Goal: Transaction & Acquisition: Purchase product/service

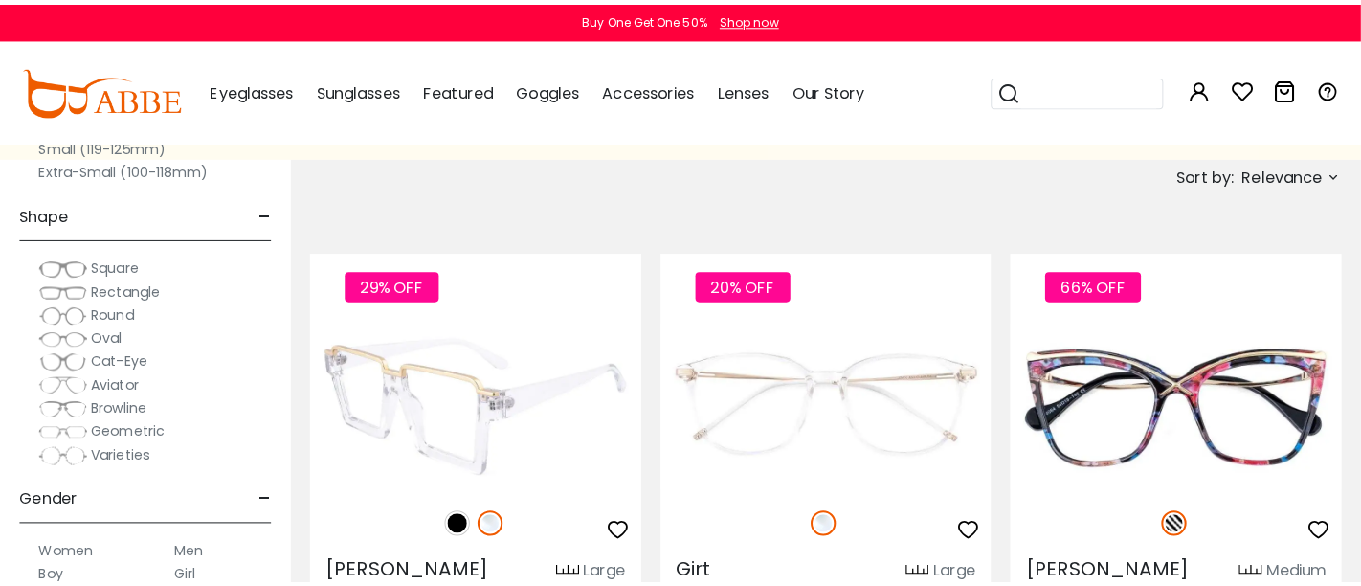
scroll to position [425, 0]
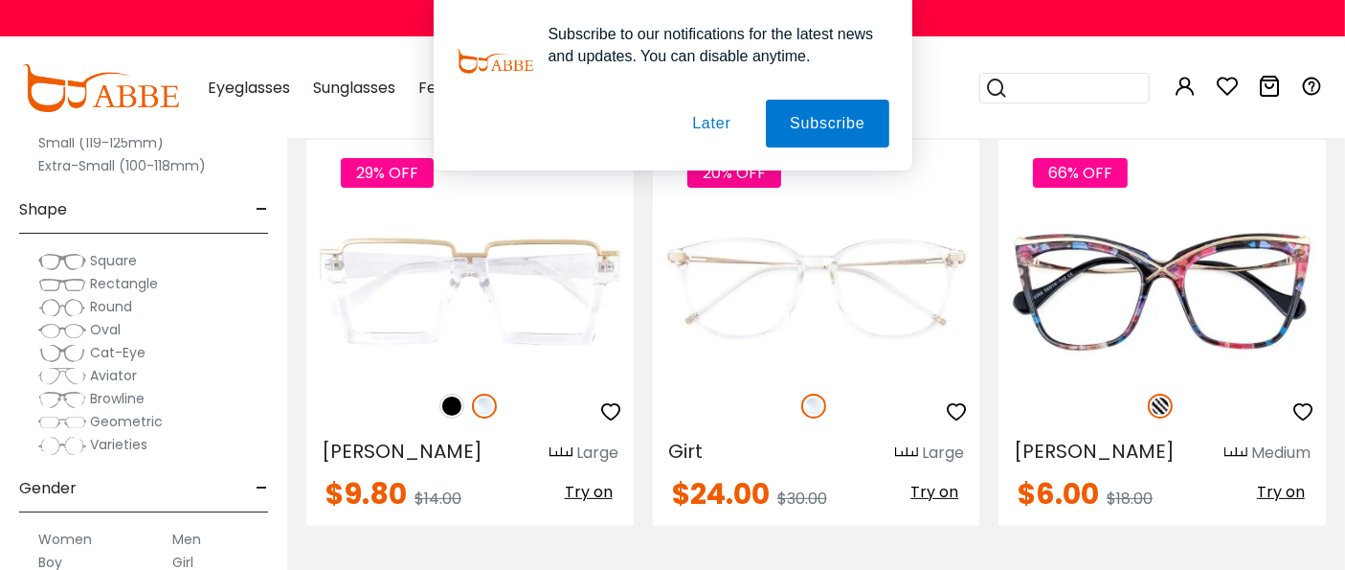
type input "**********"
click at [0, 0] on button "Later" at bounding box center [0, 0] width 0 height 0
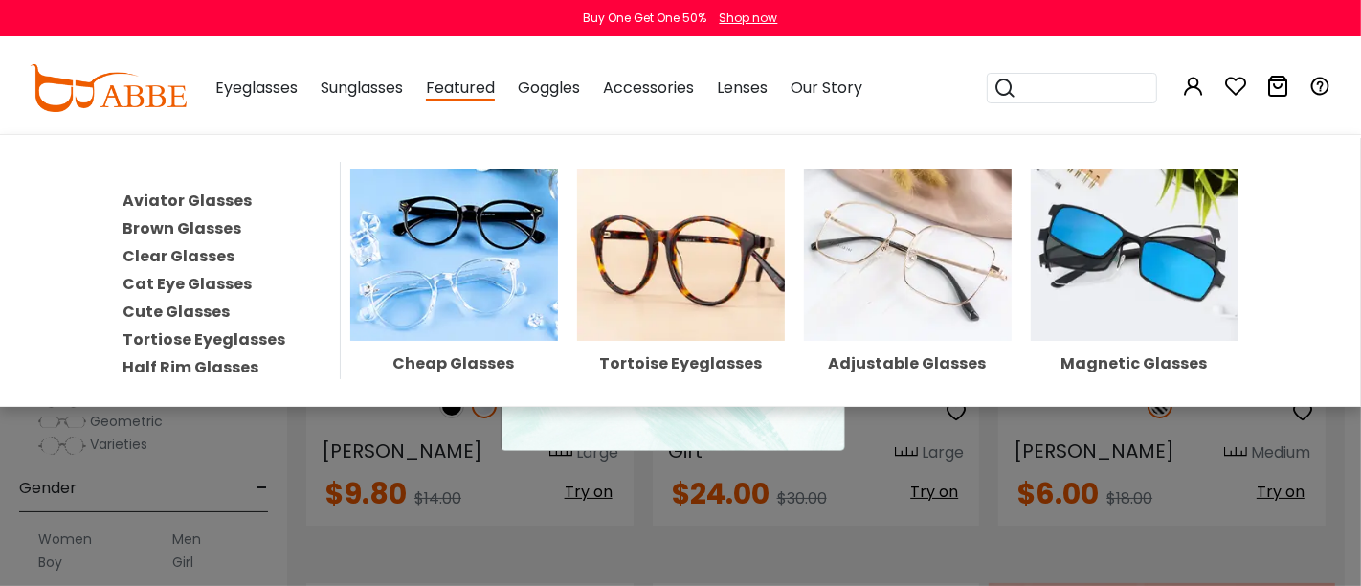
click at [421, 274] on img at bounding box center [454, 254] width 208 height 171
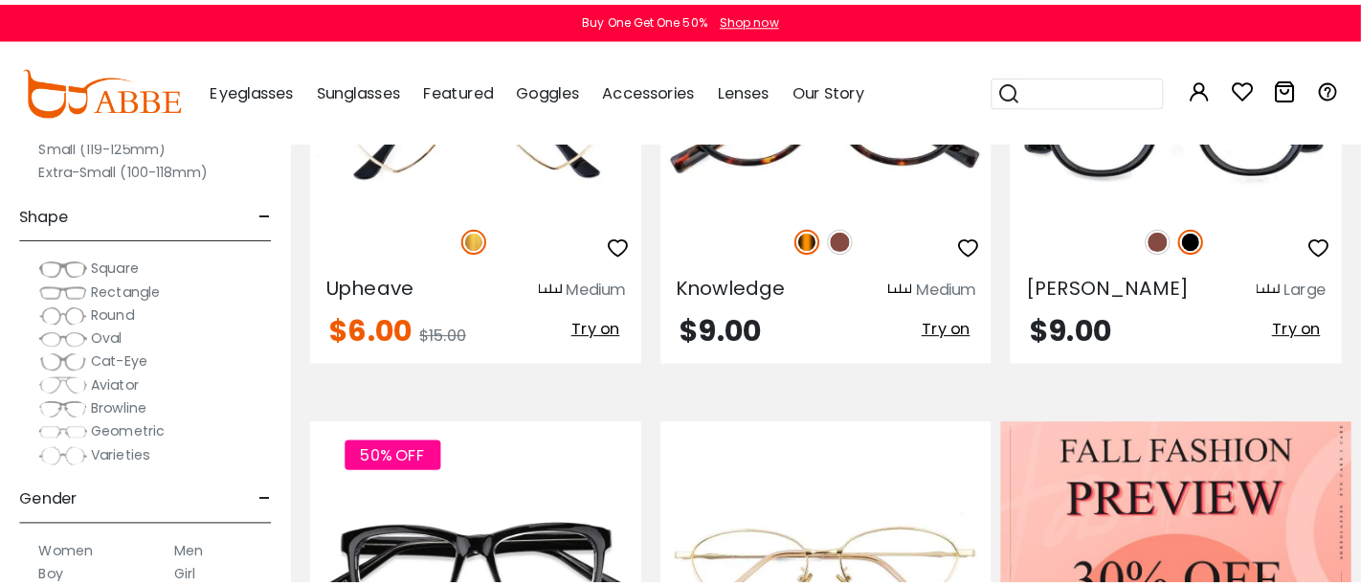
scroll to position [850, 0]
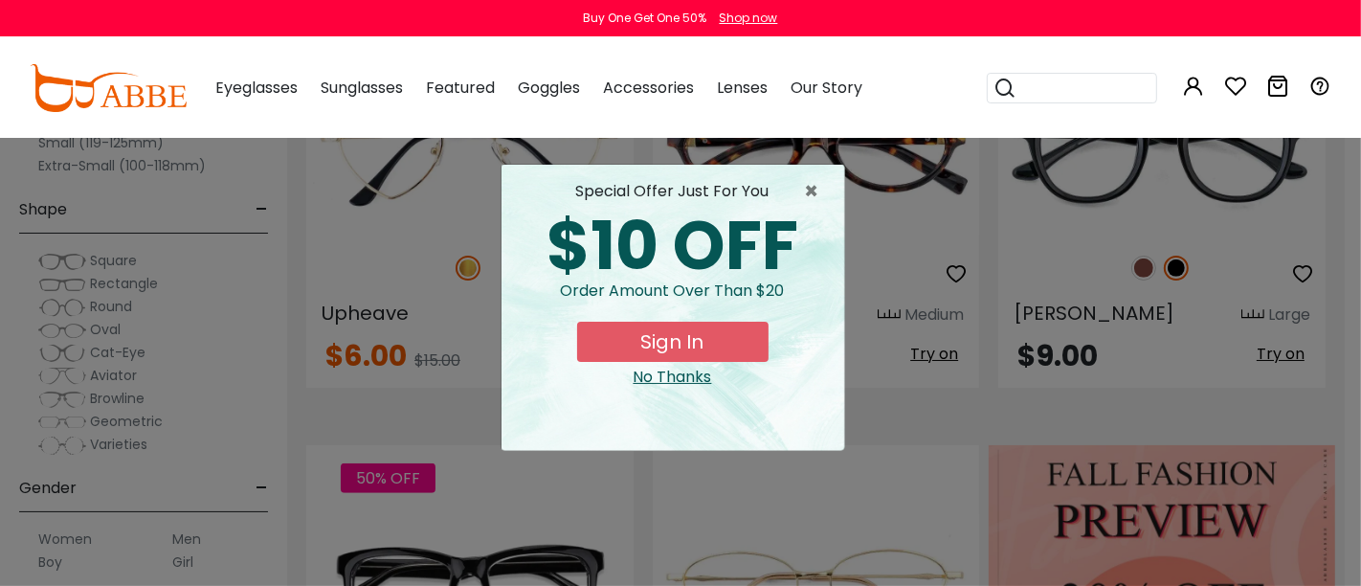
type input "**********"
click at [642, 340] on button "Sign In" at bounding box center [672, 342] width 191 height 40
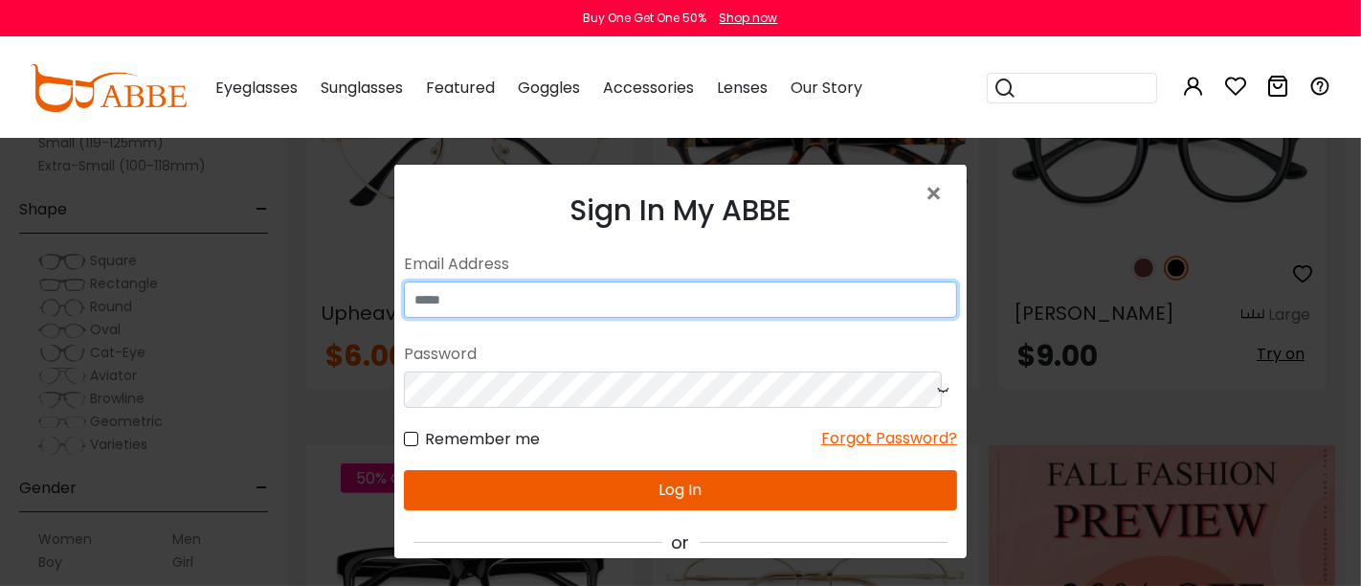
type input "**********"
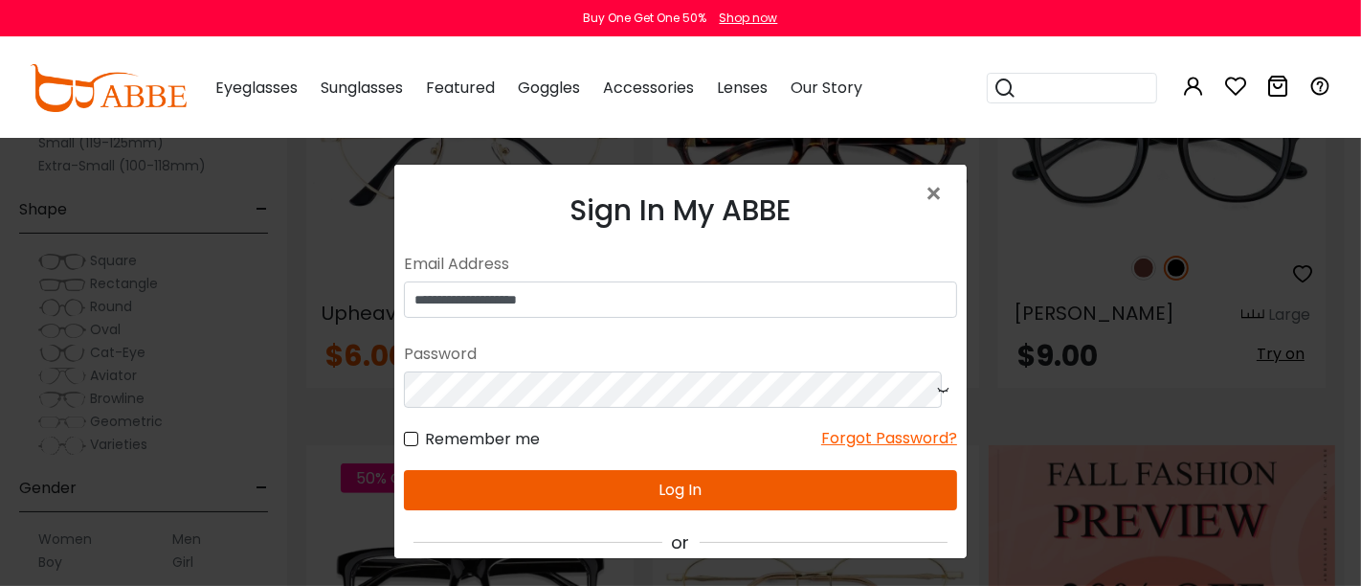
click at [614, 506] on button "Log In" at bounding box center [679, 489] width 553 height 40
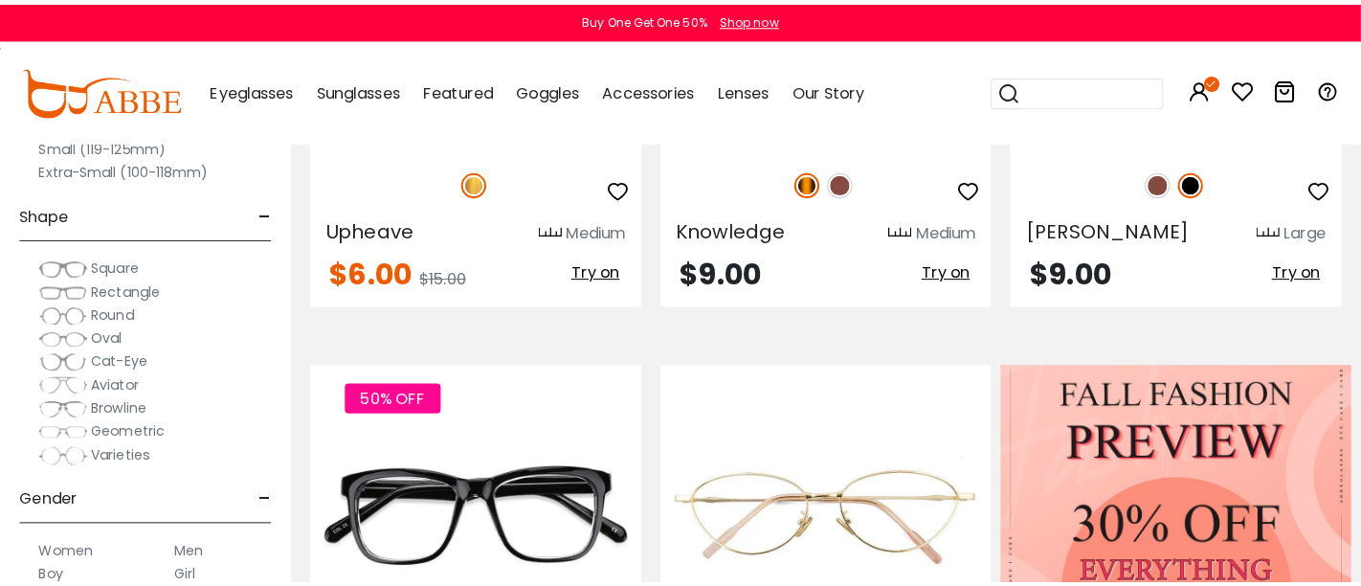
scroll to position [957, 0]
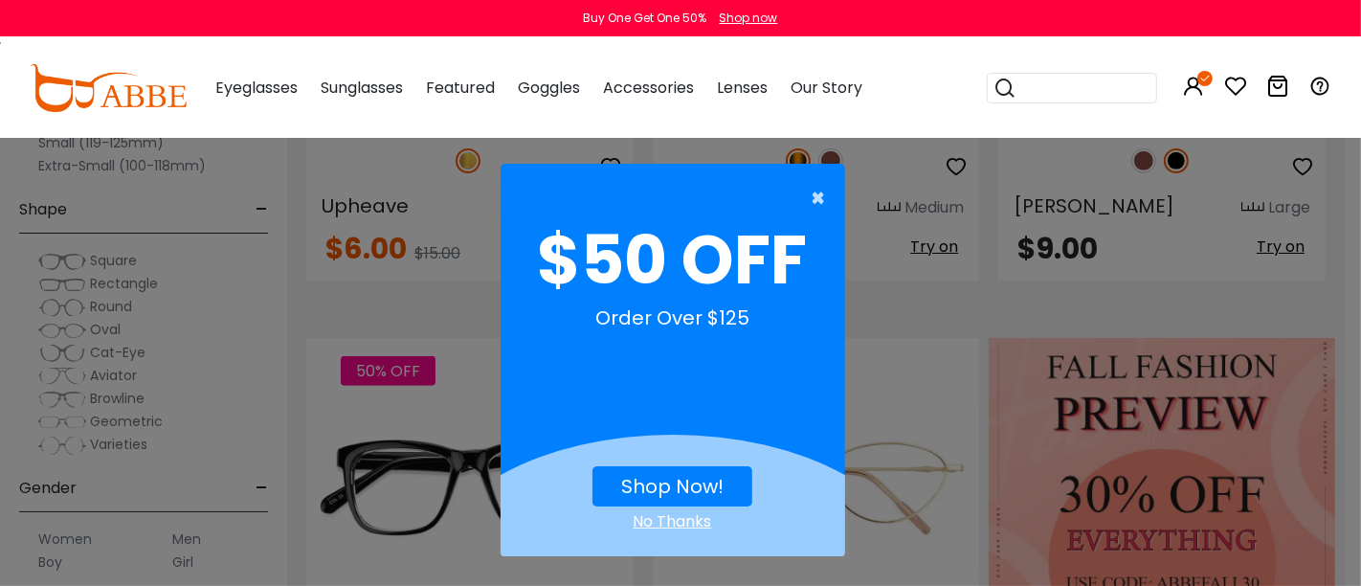
click at [819, 197] on span "×" at bounding box center [824, 198] width 24 height 38
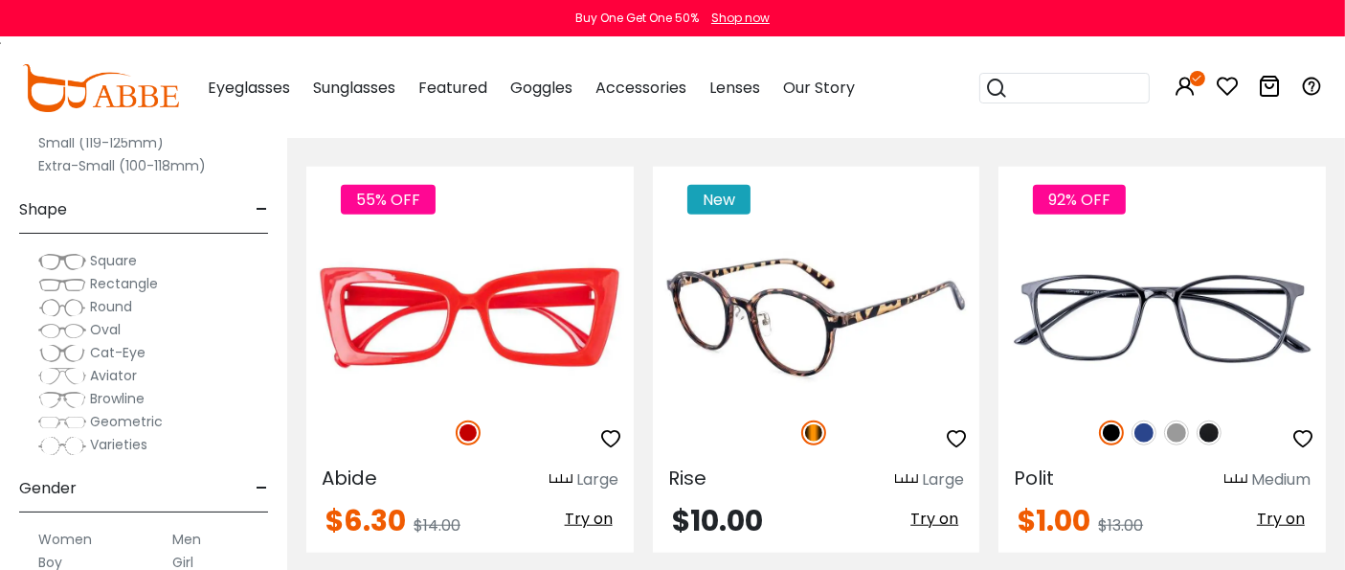
scroll to position [1701, 0]
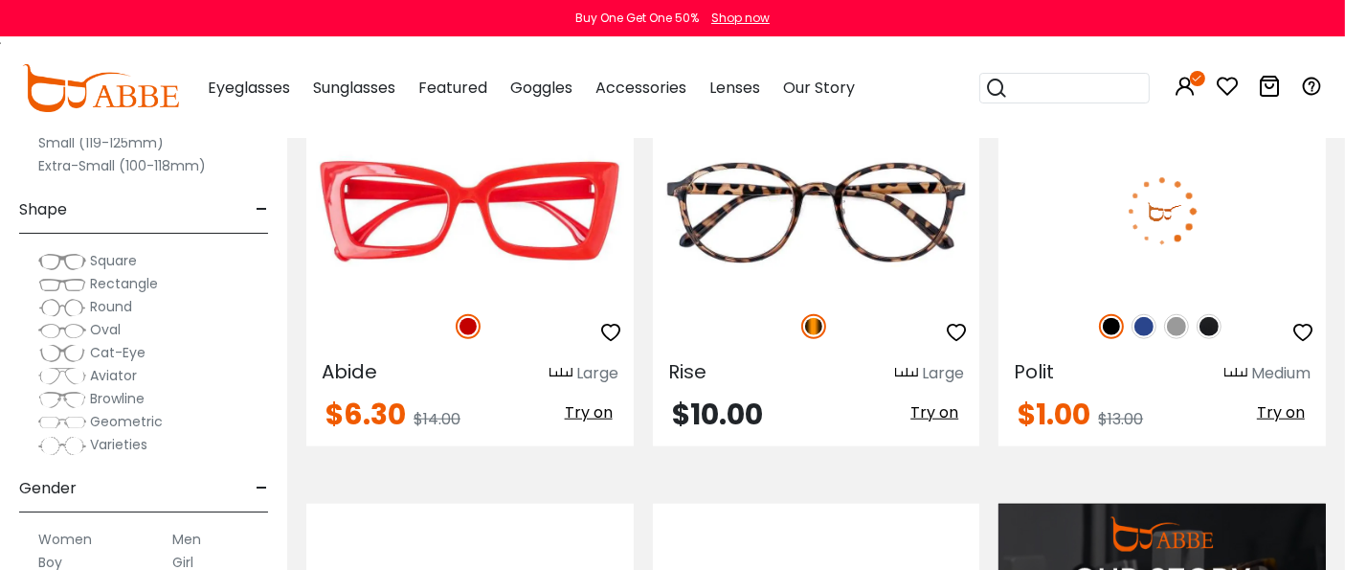
click at [1146, 322] on img at bounding box center [1144, 326] width 25 height 25
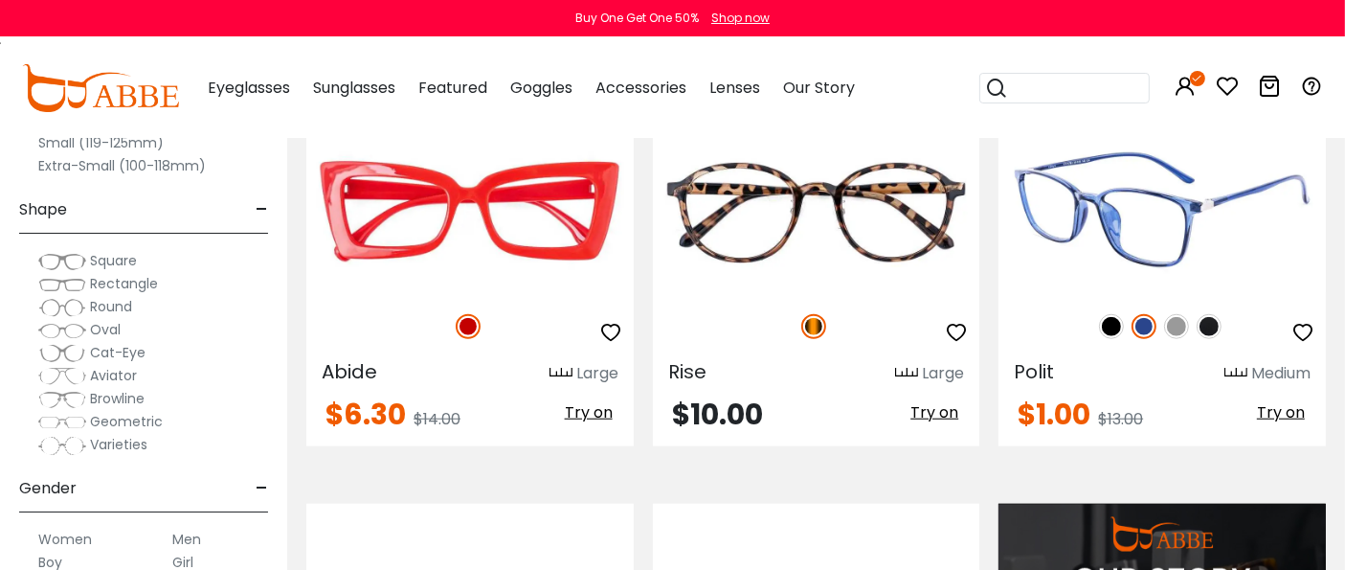
click at [1184, 323] on img at bounding box center [1176, 326] width 25 height 25
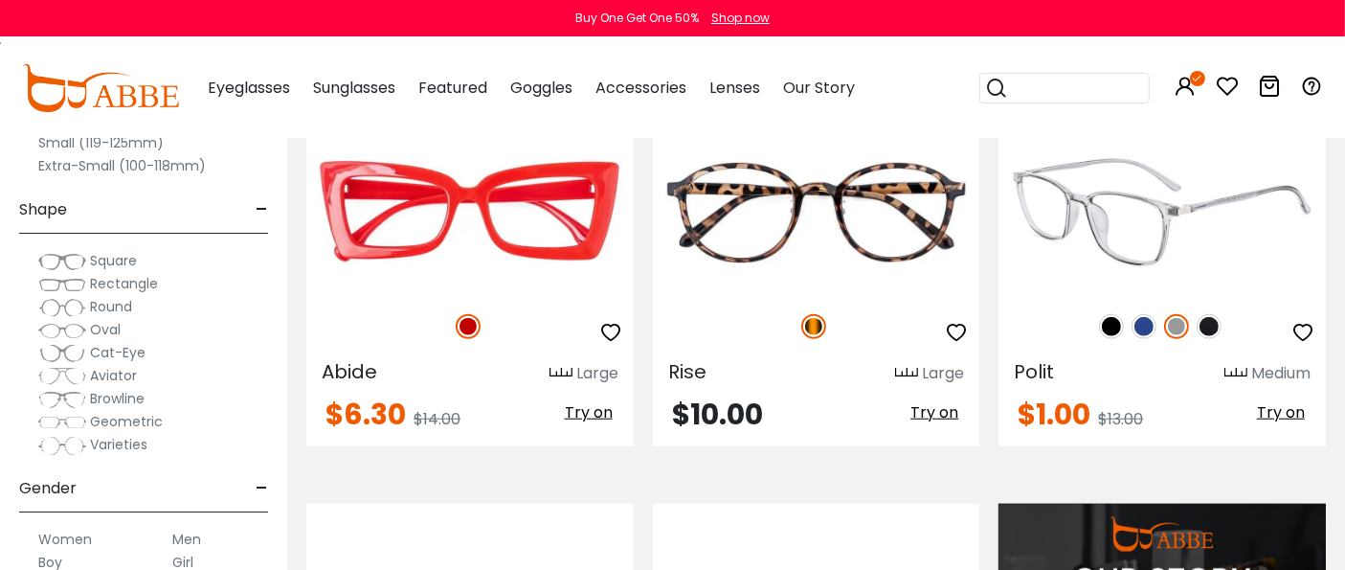
click at [1206, 323] on img at bounding box center [1209, 326] width 25 height 25
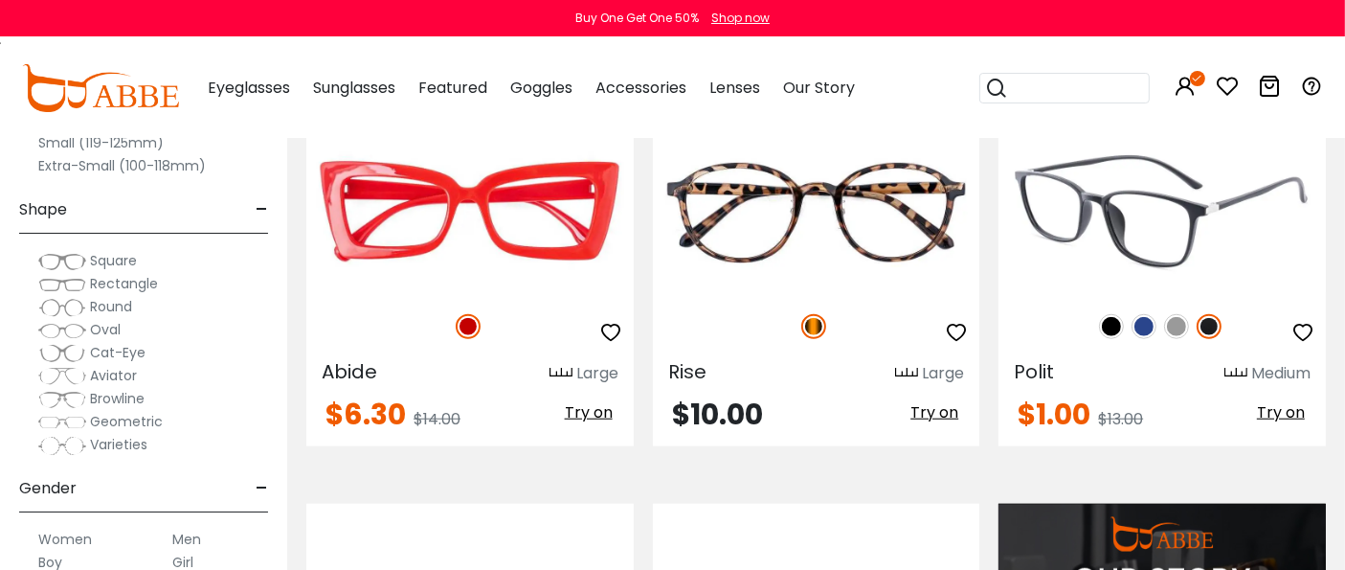
click at [1110, 322] on img at bounding box center [1111, 326] width 25 height 25
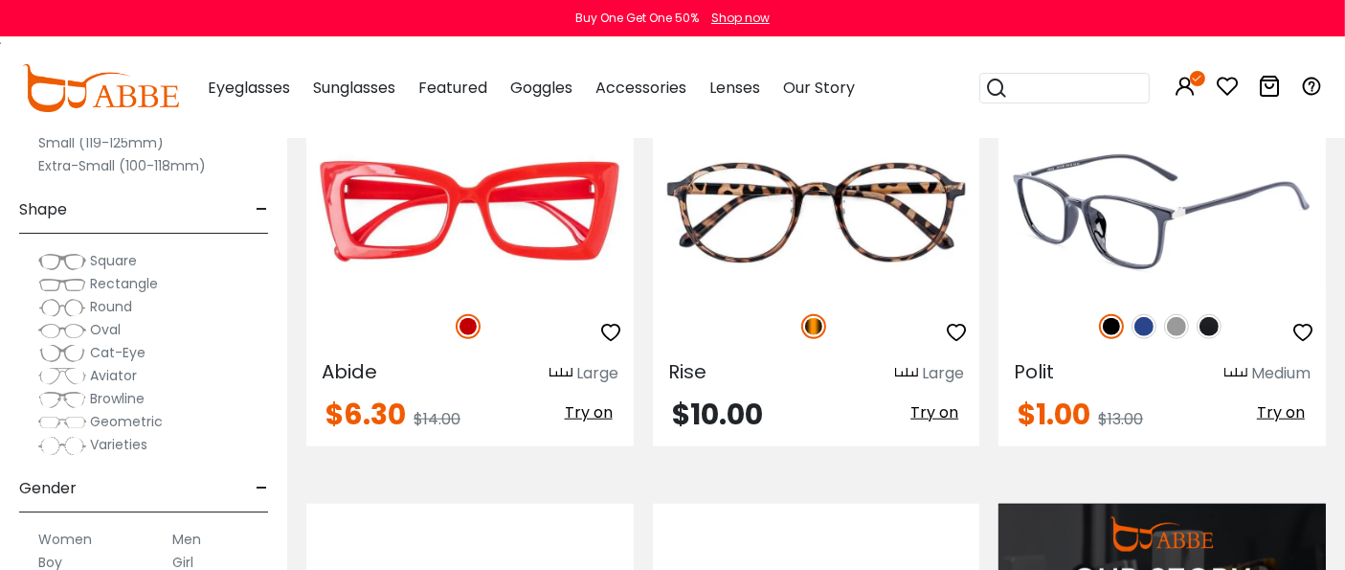
click at [1084, 354] on div "Polit Medium" at bounding box center [1162, 369] width 327 height 31
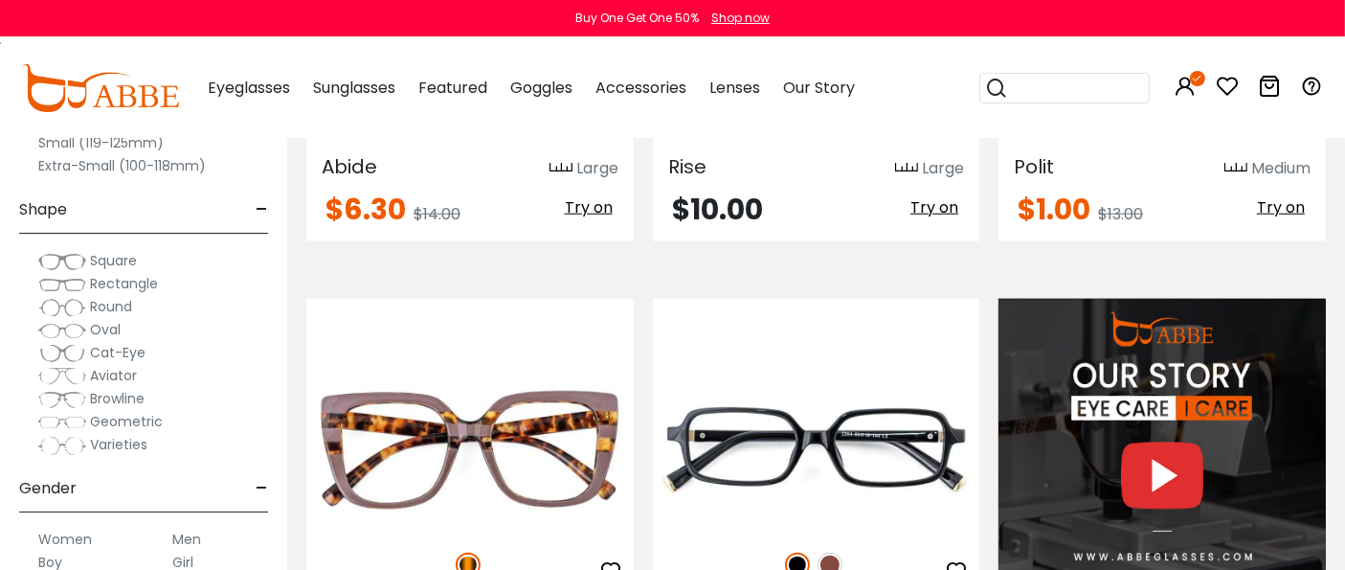
scroll to position [2021, 0]
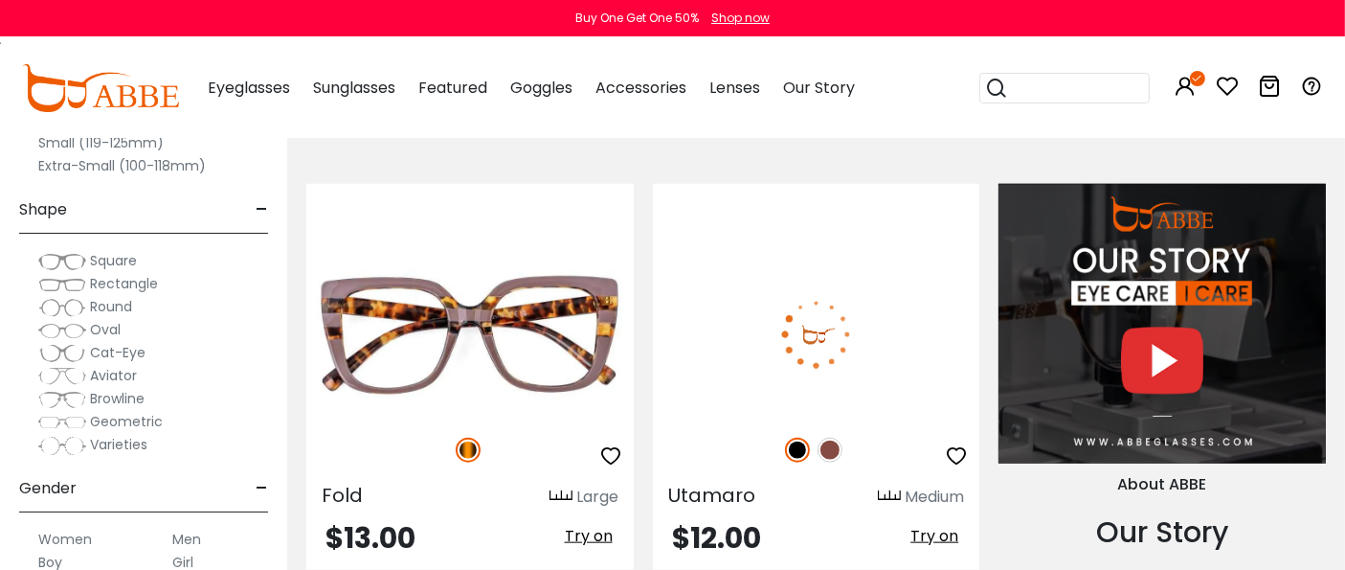
click at [831, 451] on img at bounding box center [830, 450] width 25 height 25
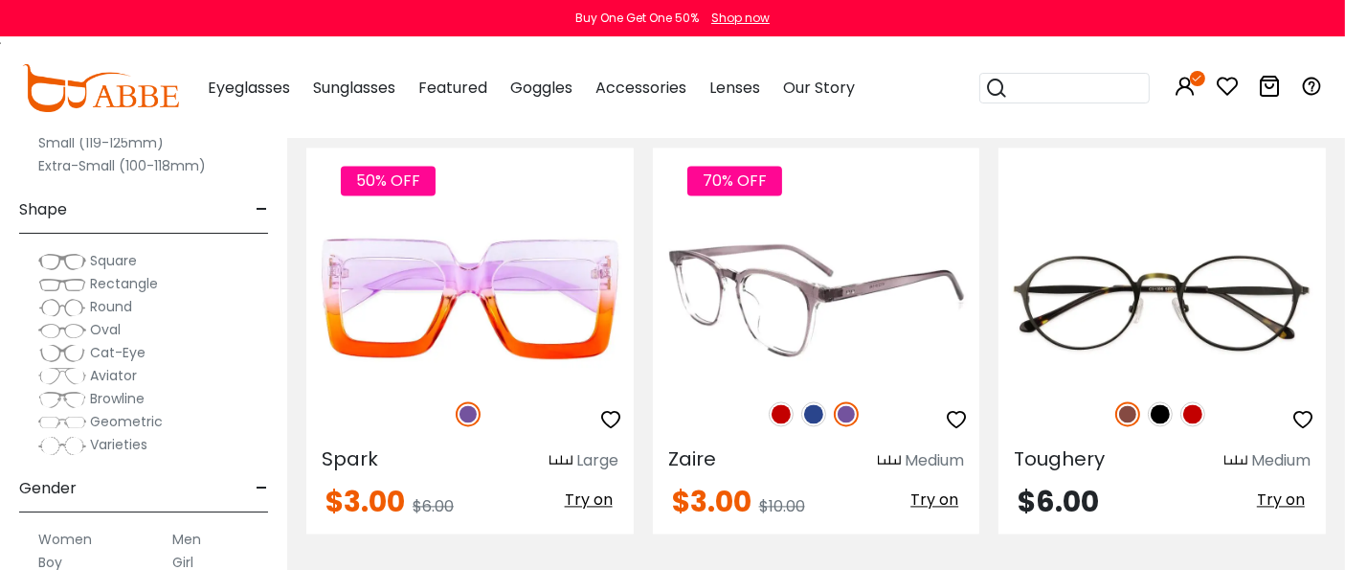
scroll to position [3936, 0]
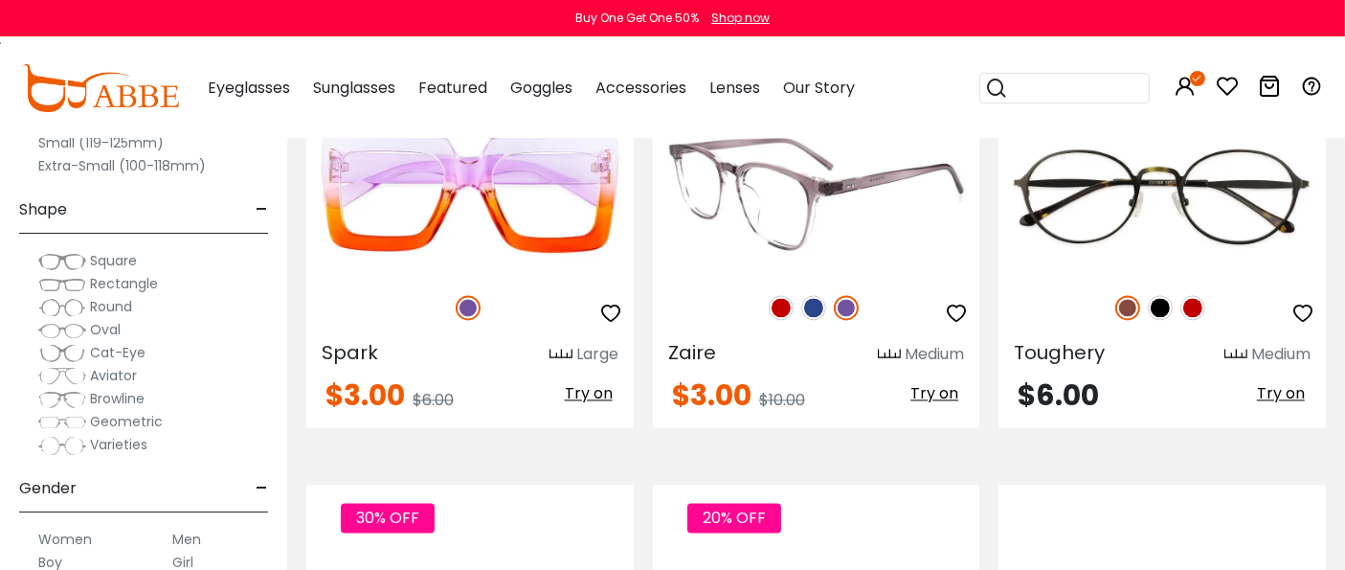
click at [810, 295] on img at bounding box center [813, 307] width 25 height 25
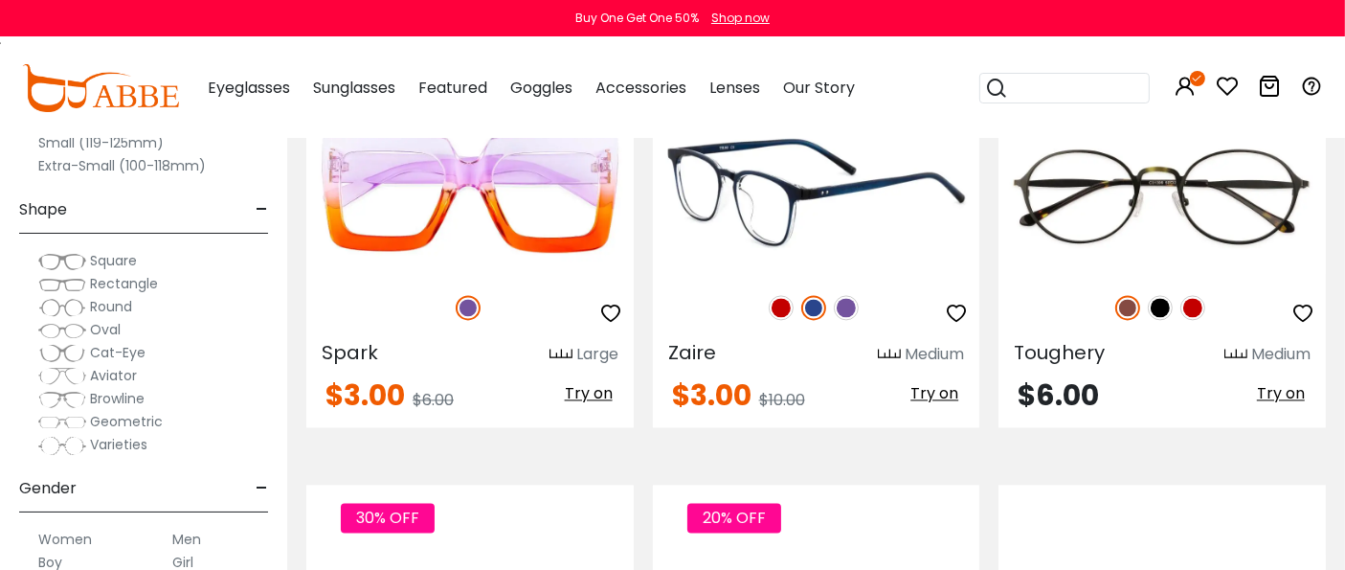
click at [785, 304] on img at bounding box center [781, 307] width 25 height 25
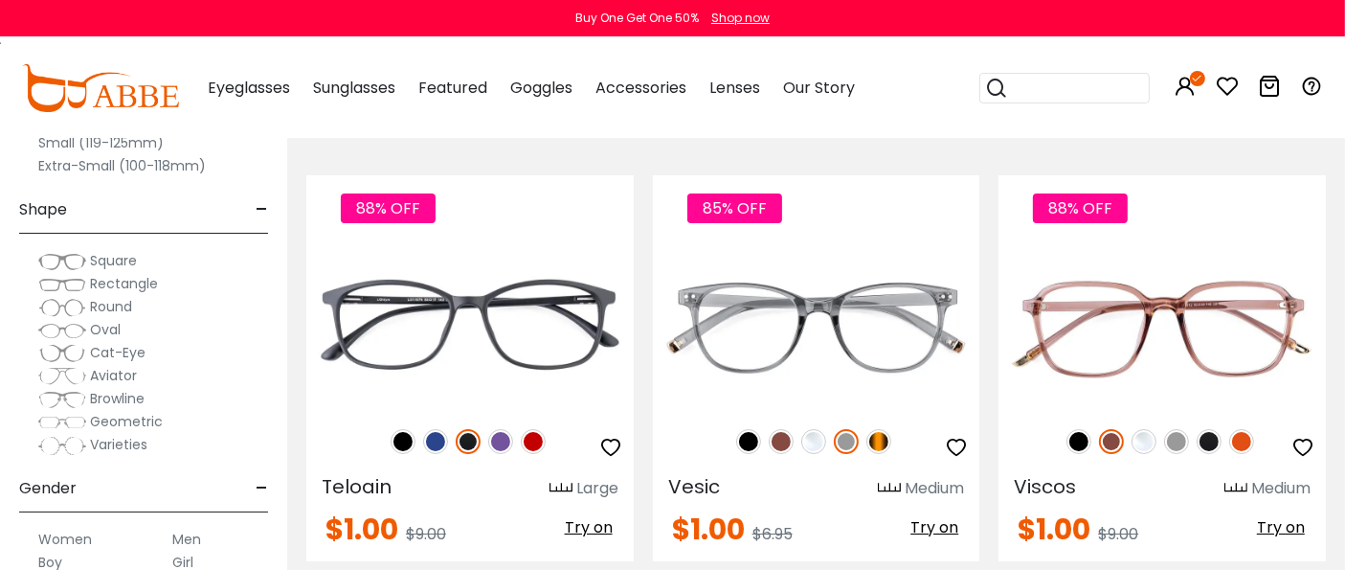
scroll to position [6914, 0]
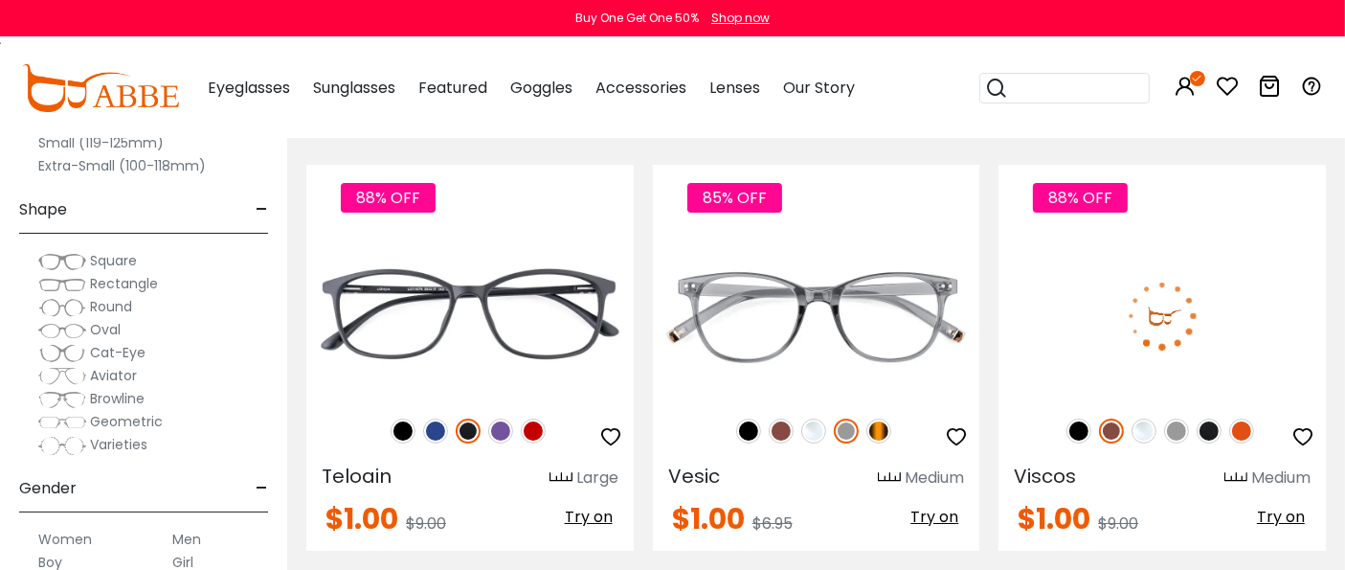
click at [1114, 428] on img at bounding box center [1111, 430] width 25 height 25
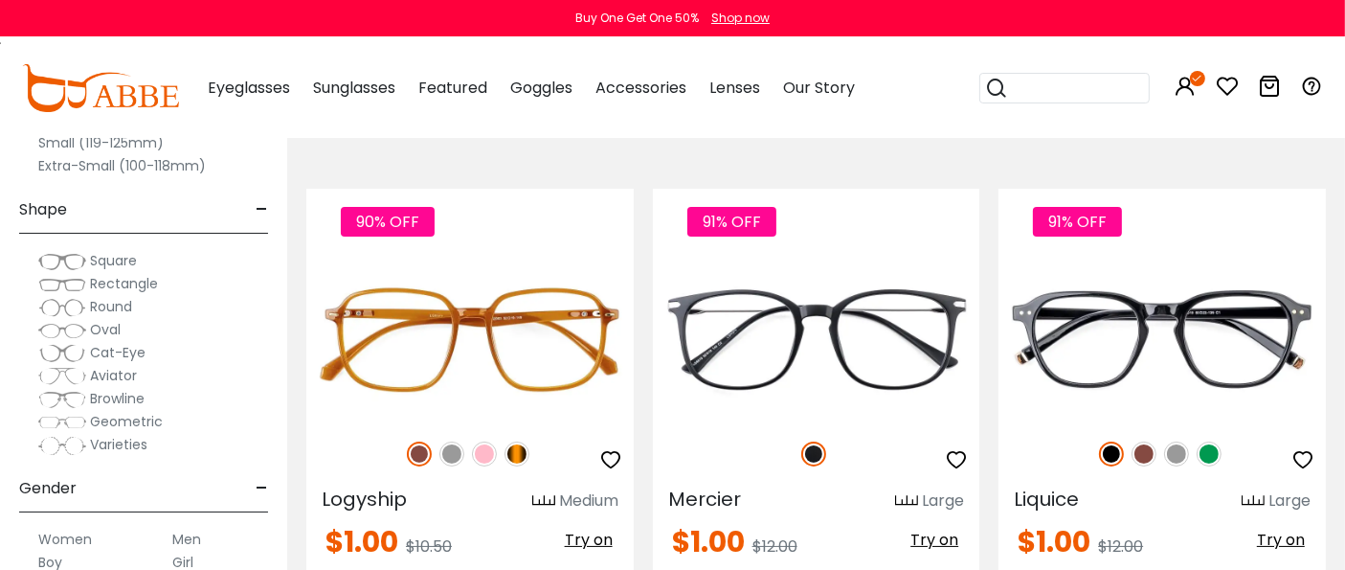
scroll to position [7339, 0]
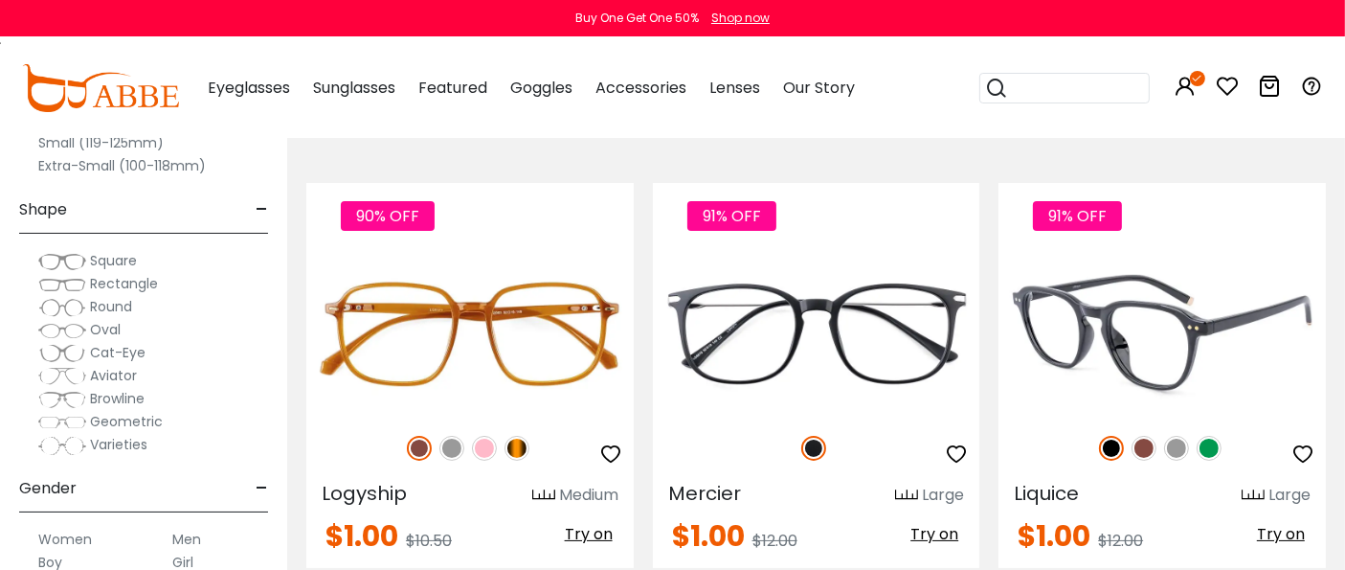
click at [1202, 453] on img at bounding box center [1209, 448] width 25 height 25
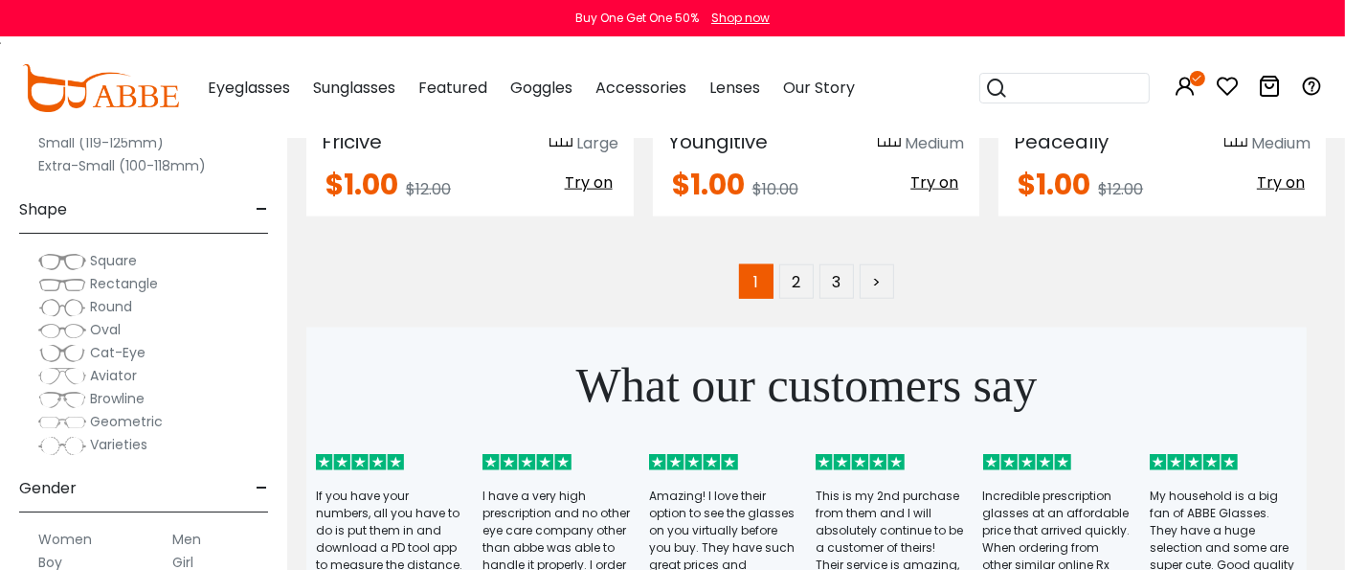
scroll to position [9467, 0]
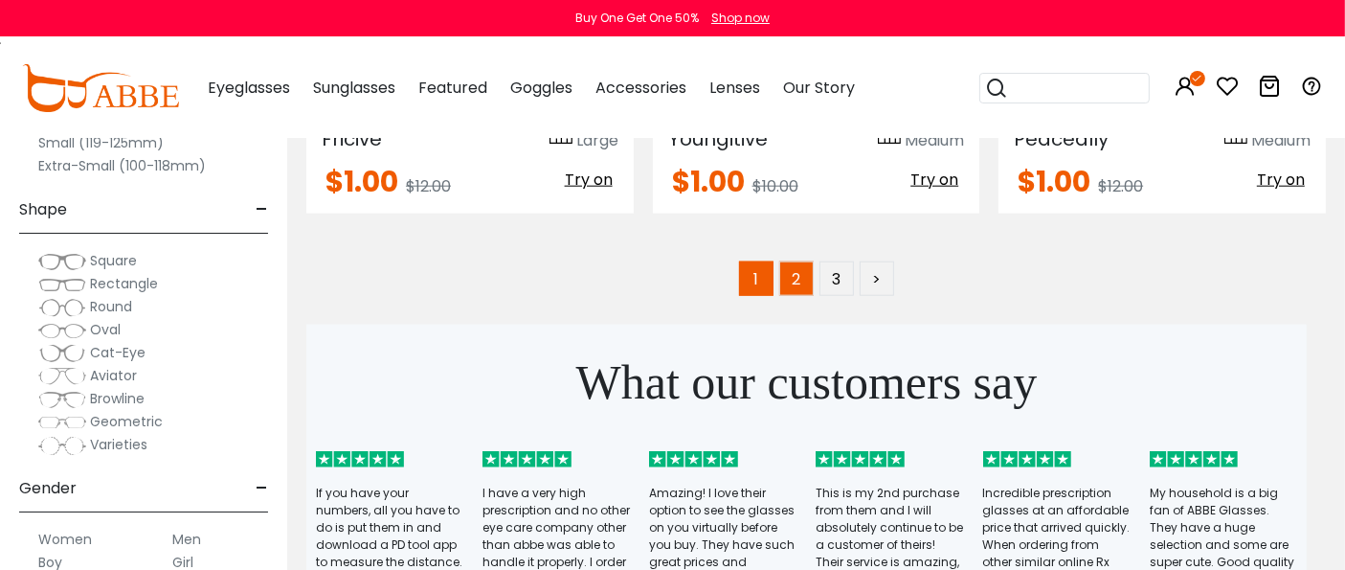
click at [801, 278] on link "2" at bounding box center [796, 278] width 34 height 34
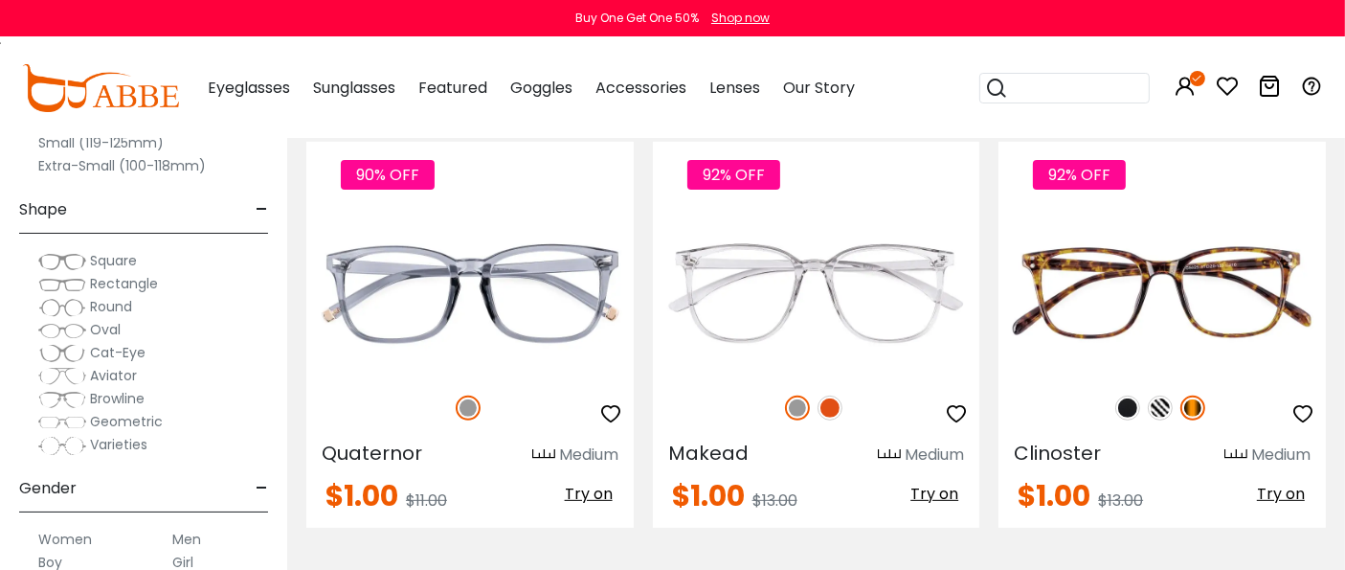
scroll to position [744, 0]
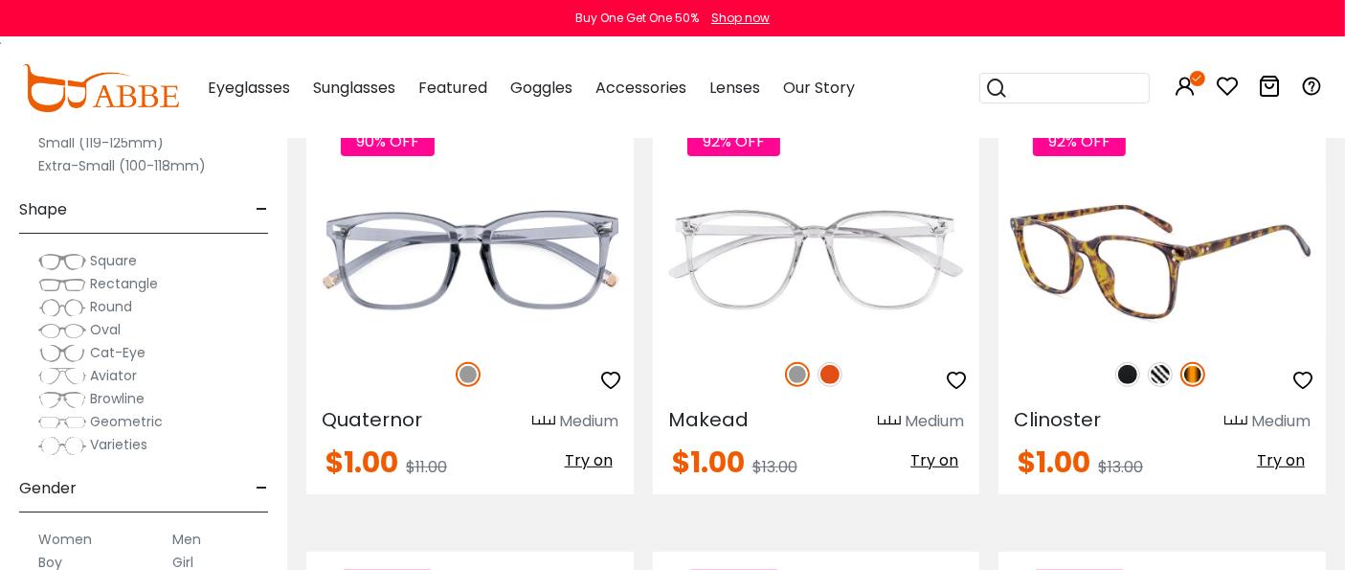
click at [1158, 375] on img at bounding box center [1160, 374] width 25 height 25
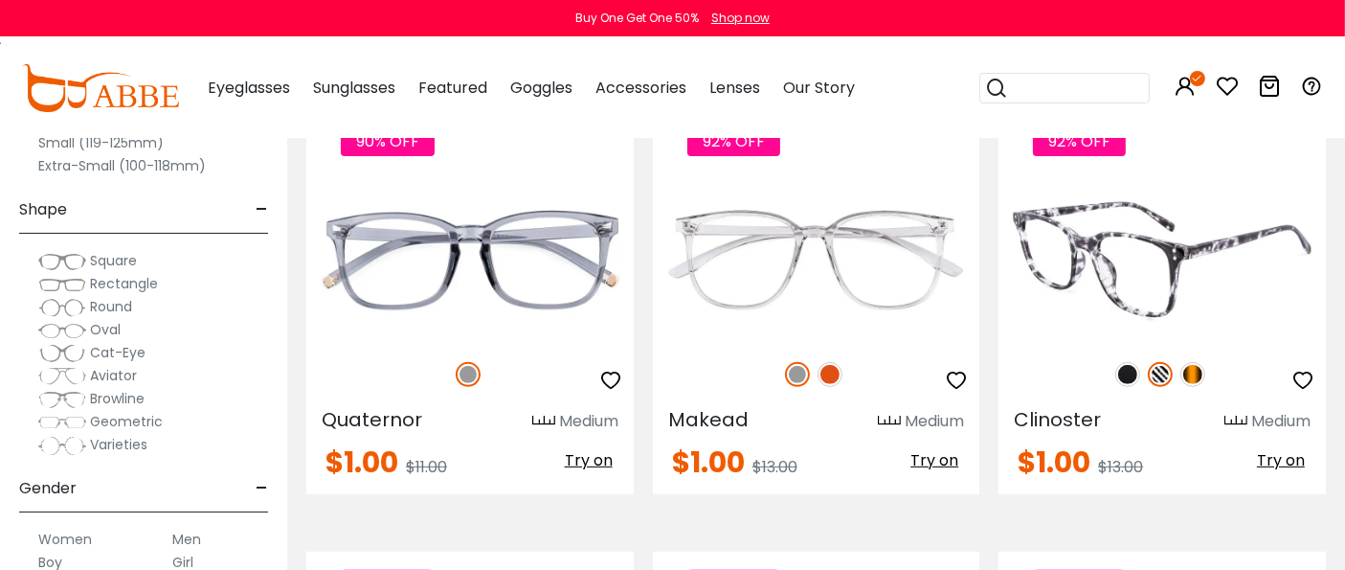
click at [1200, 374] on img at bounding box center [1192, 374] width 25 height 25
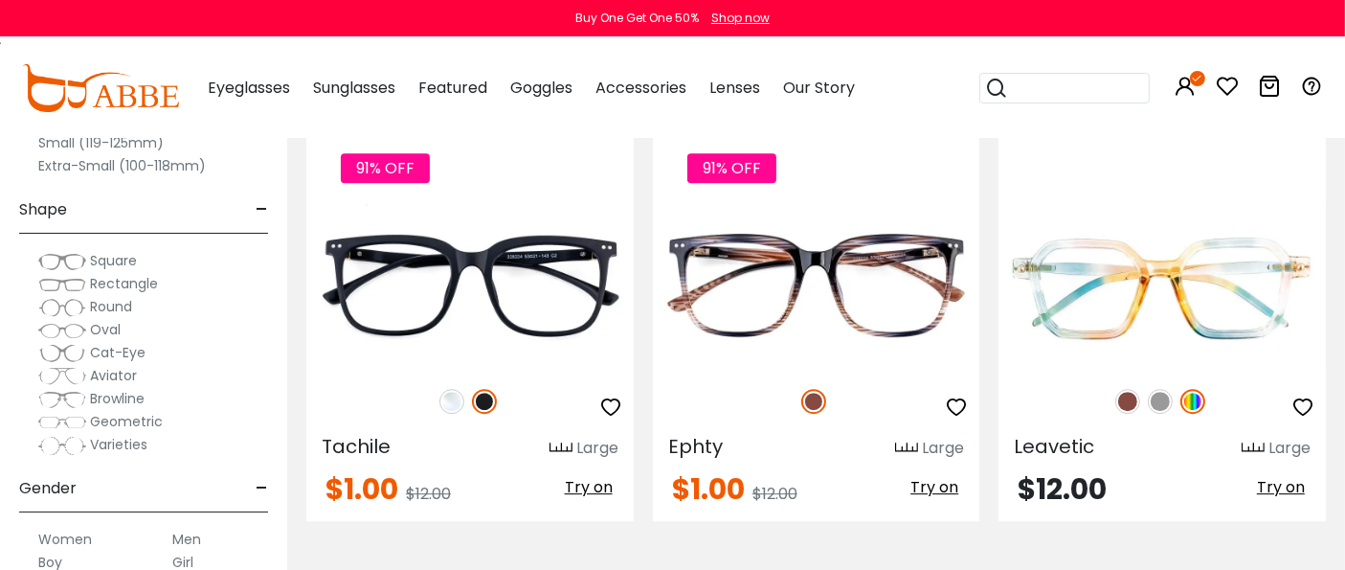
scroll to position [5637, 0]
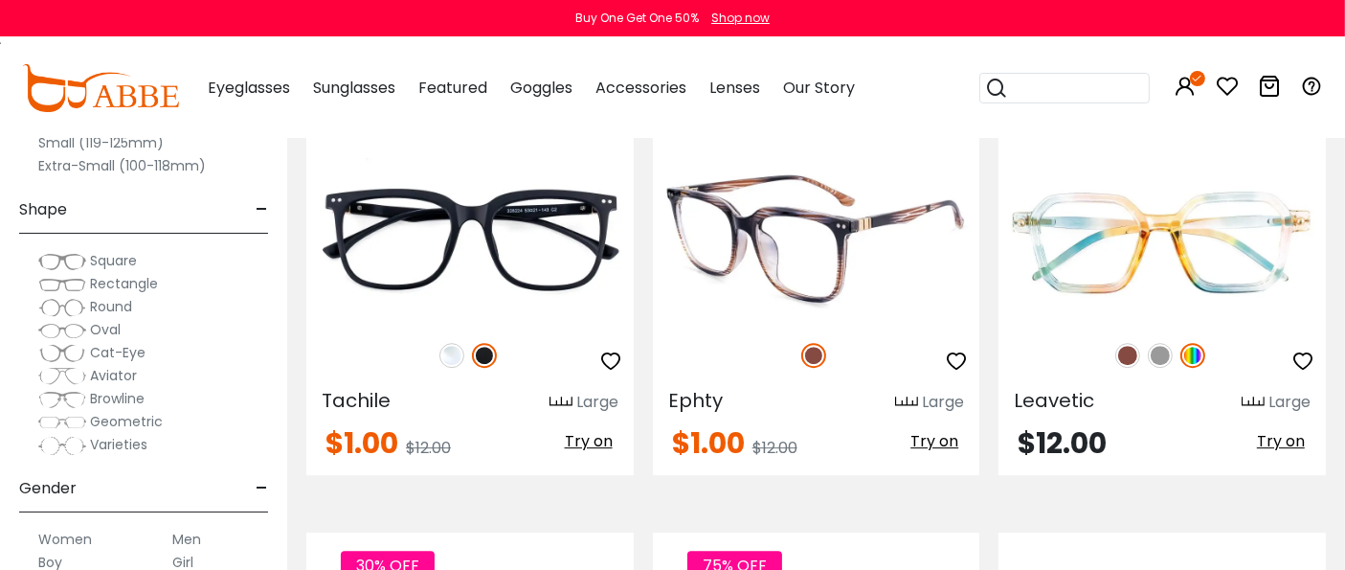
click at [804, 288] on img at bounding box center [816, 240] width 327 height 164
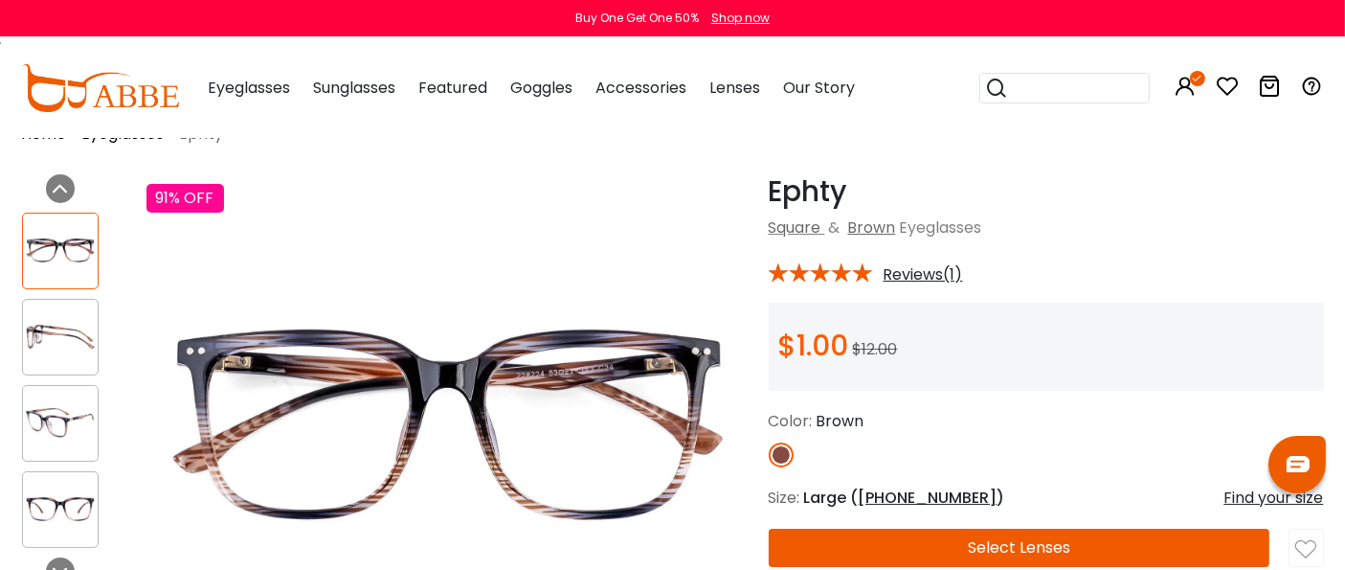
scroll to position [106, 0]
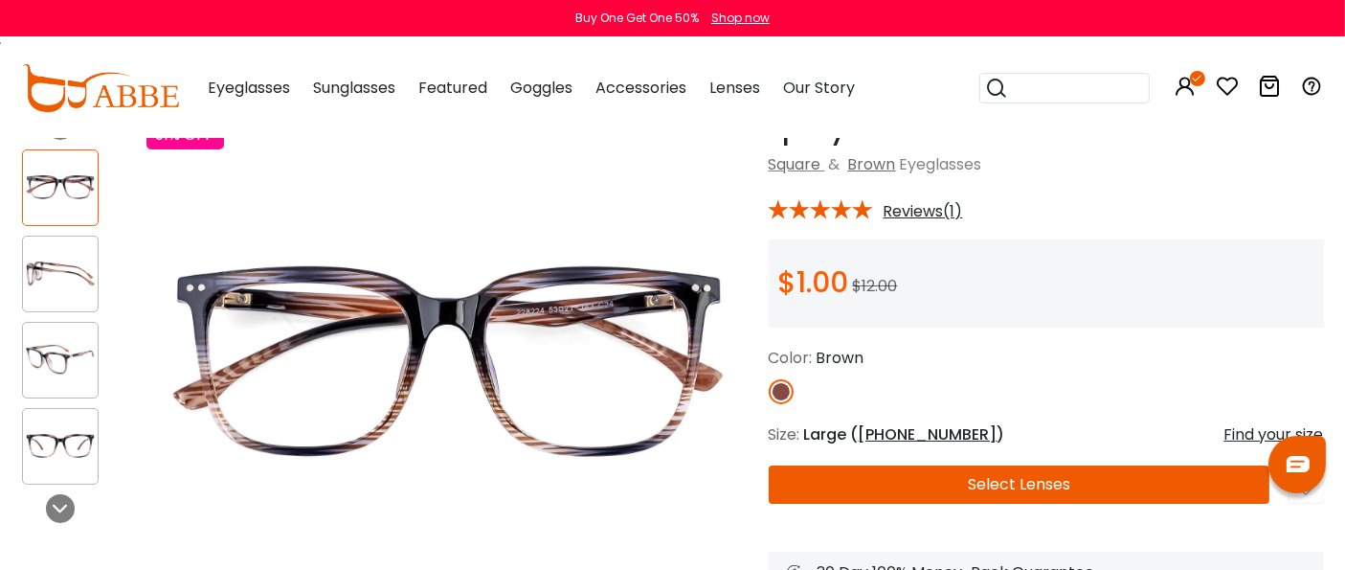
click at [56, 359] on img at bounding box center [60, 359] width 75 height 37
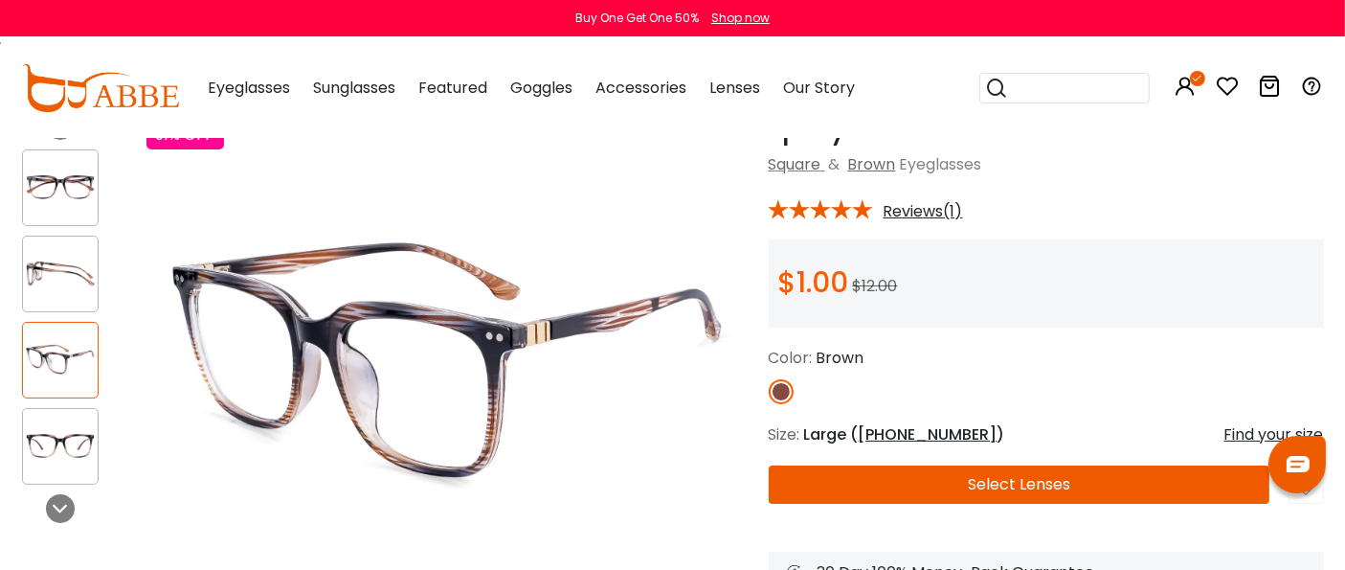
click at [42, 441] on img at bounding box center [60, 445] width 75 height 37
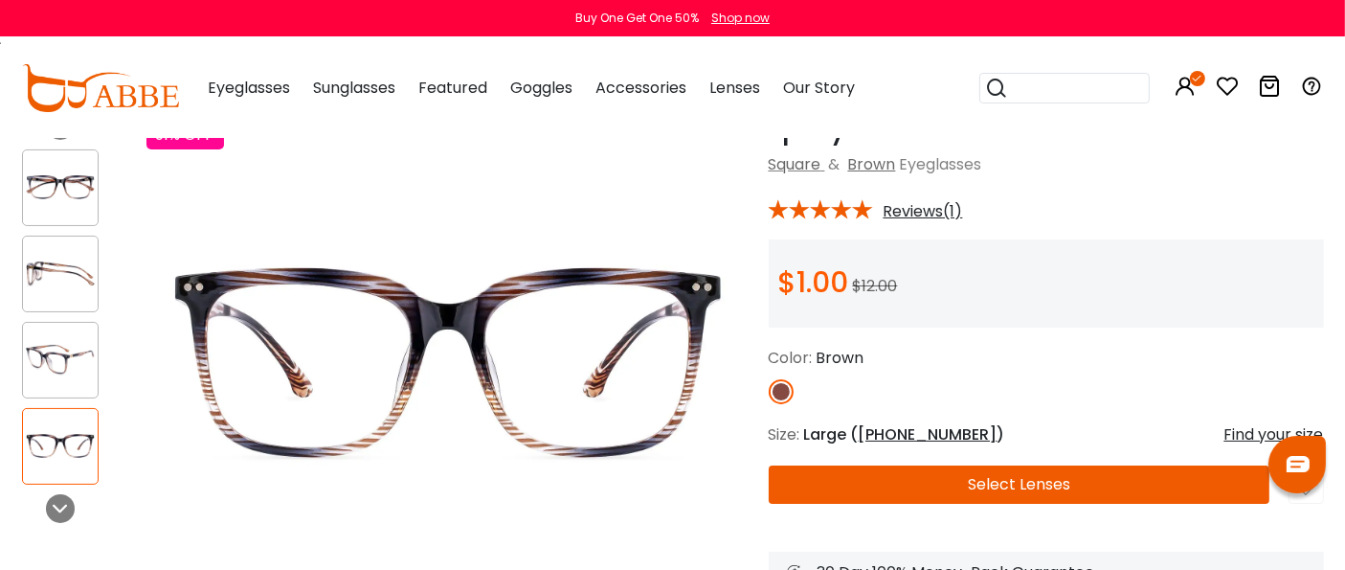
click at [49, 258] on img at bounding box center [60, 273] width 75 height 37
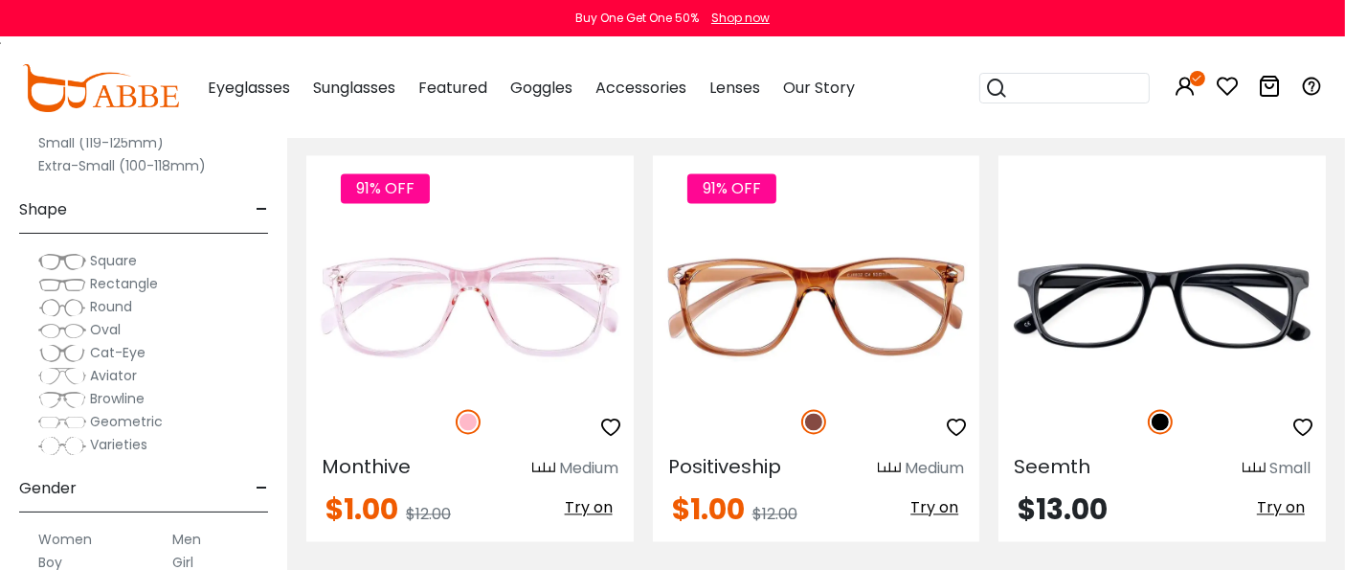
scroll to position [3830, 0]
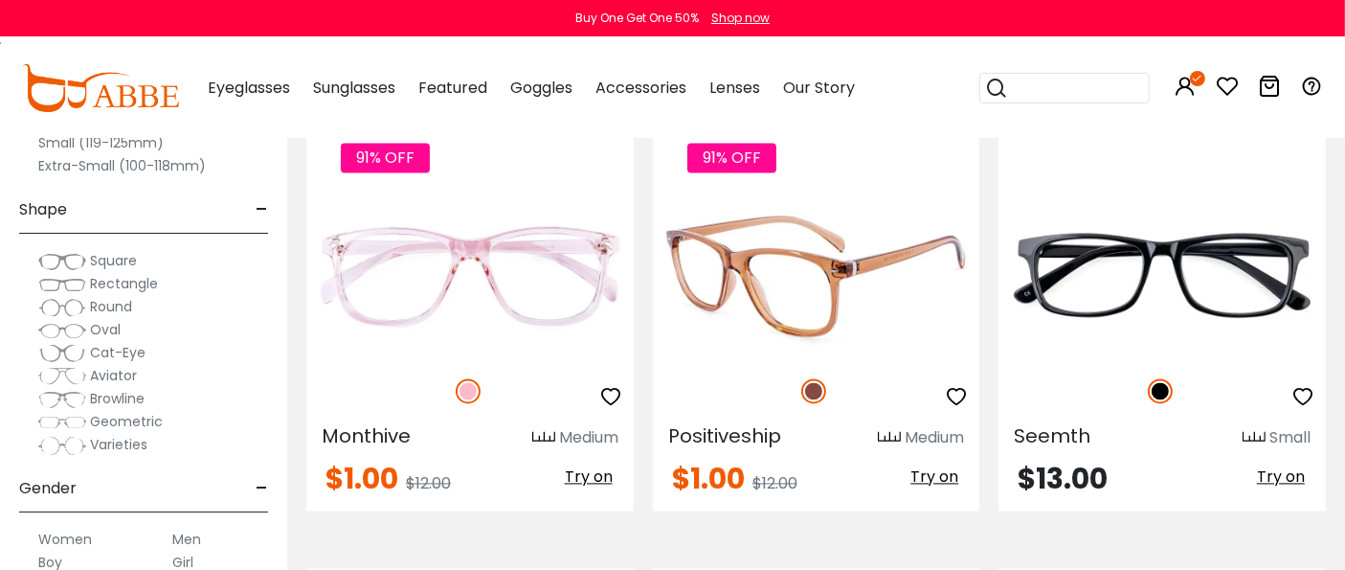
click at [783, 324] on img at bounding box center [816, 275] width 327 height 164
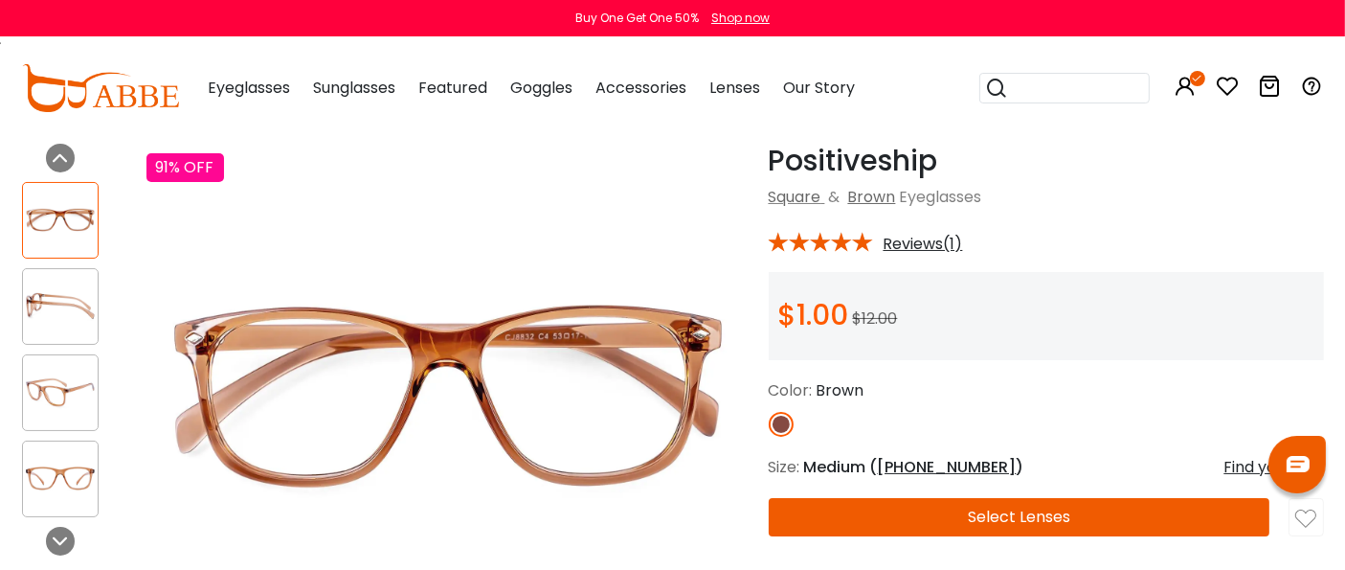
scroll to position [106, 0]
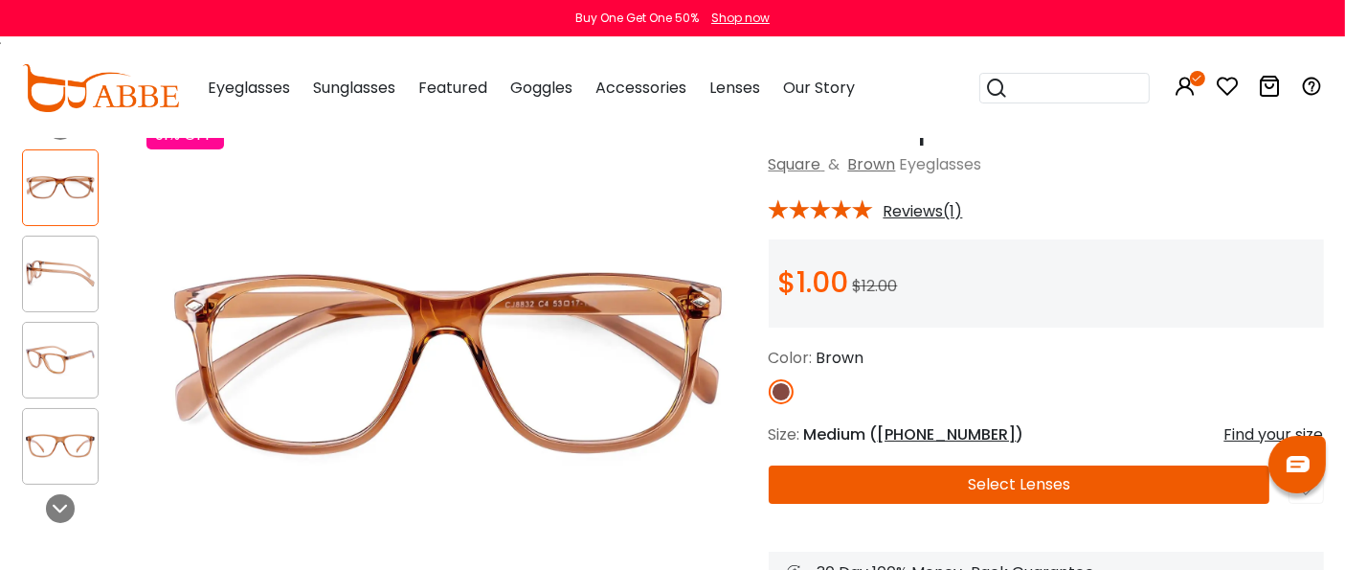
click at [1031, 471] on button "Select Lenses" at bounding box center [1020, 484] width 502 height 38
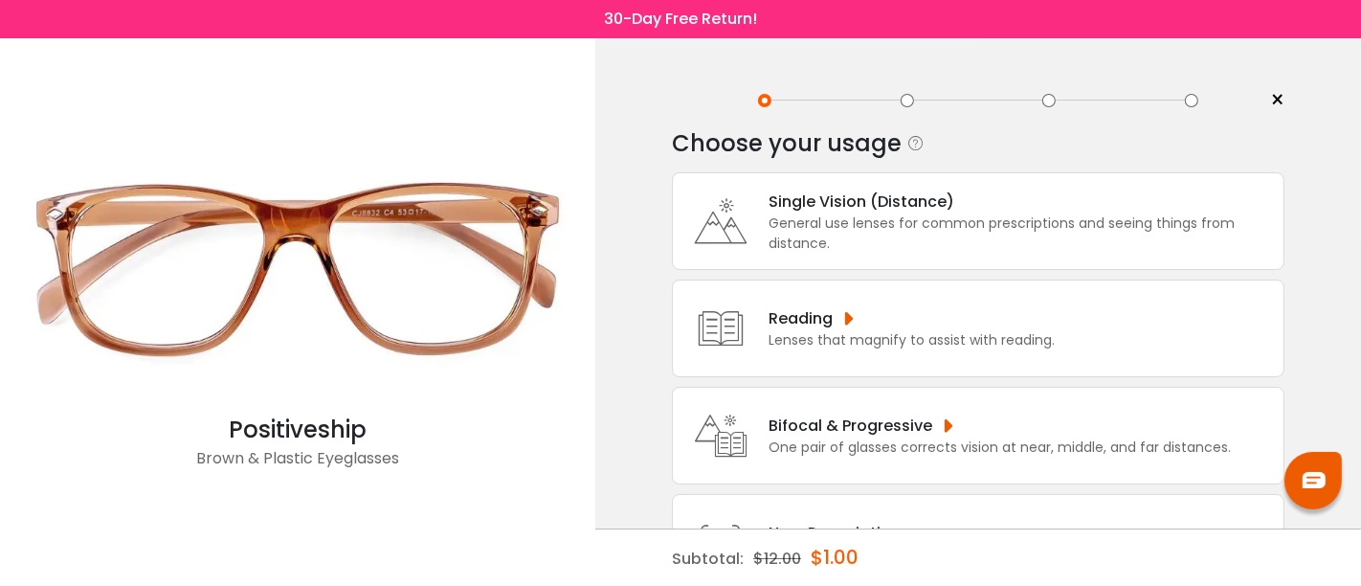
click at [922, 229] on div "General use lenses for common prescriptions and seeing things from distance." at bounding box center [1022, 234] width 506 height 40
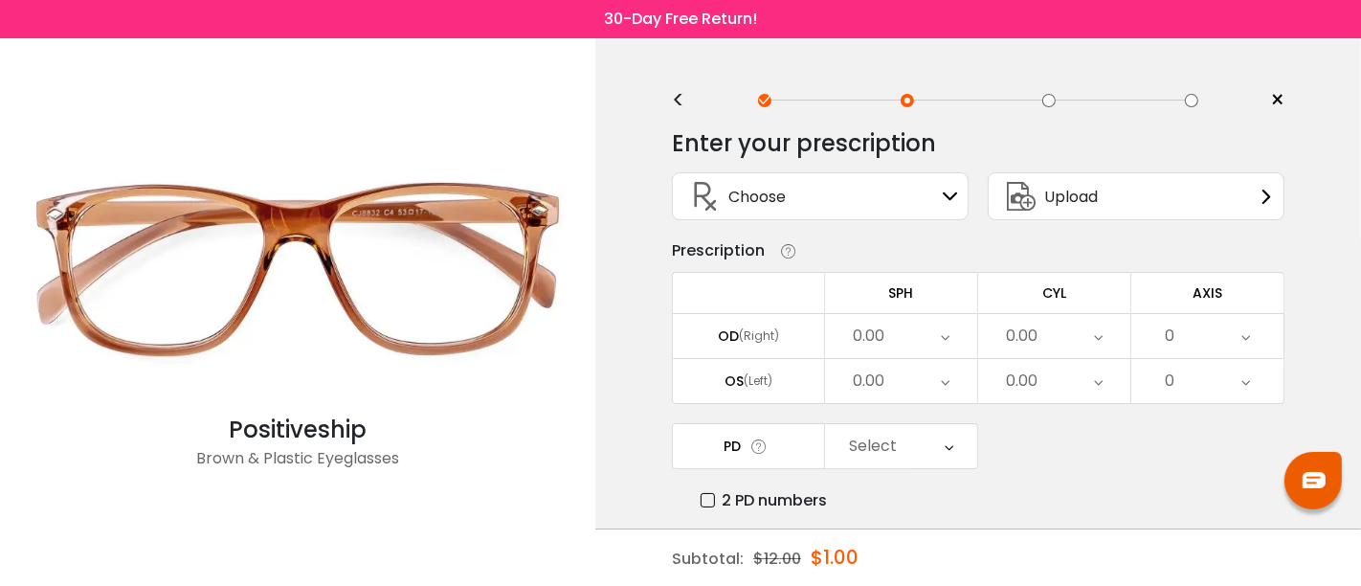
click at [933, 198] on div "Choose Sign In" at bounding box center [821, 196] width 276 height 46
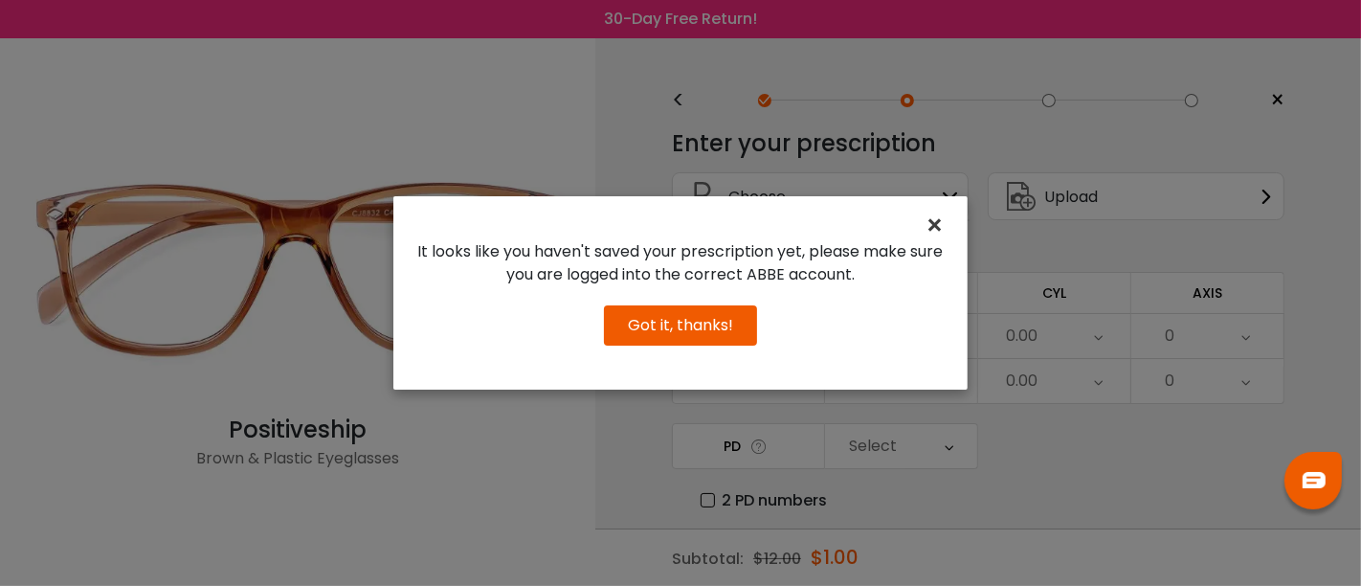
click at [933, 225] on span "×" at bounding box center [939, 225] width 28 height 41
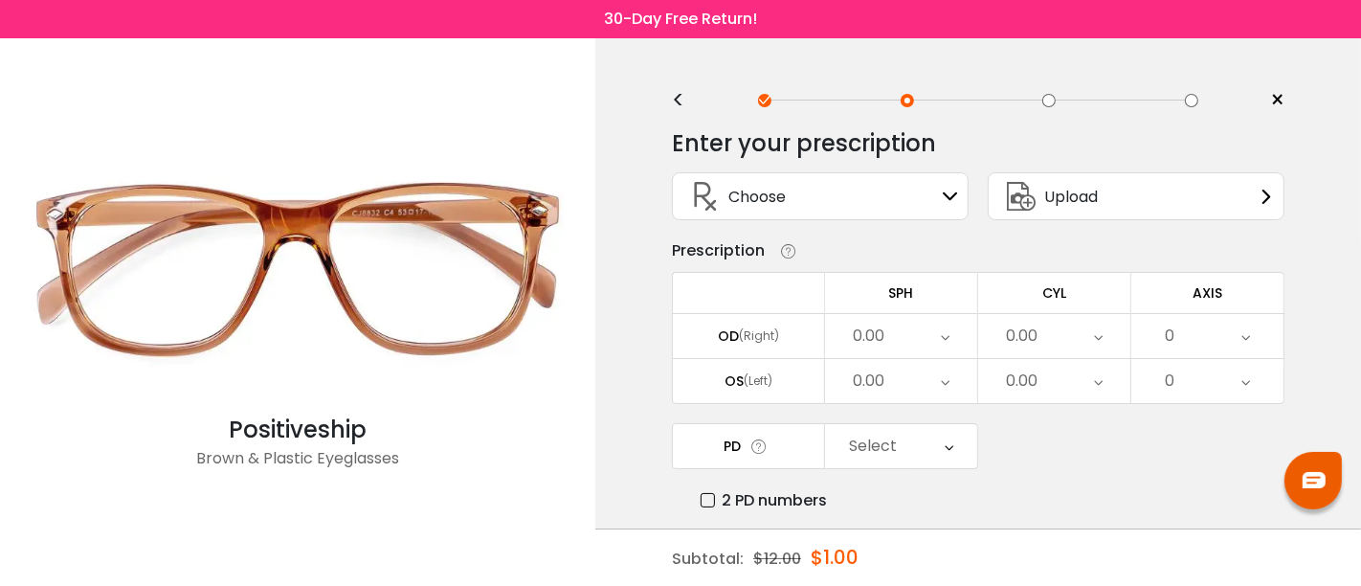
click at [1035, 206] on icon at bounding box center [1022, 196] width 46 height 46
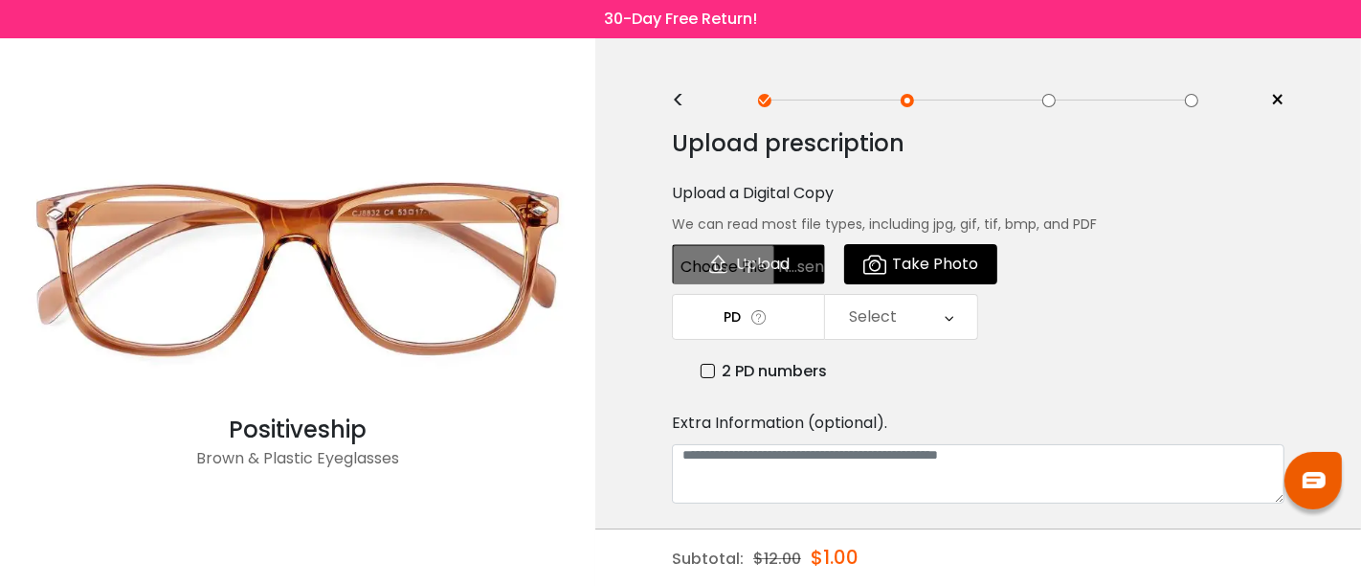
click at [680, 102] on div "<" at bounding box center [686, 100] width 29 height 15
